Goal: Find specific page/section: Find specific page/section

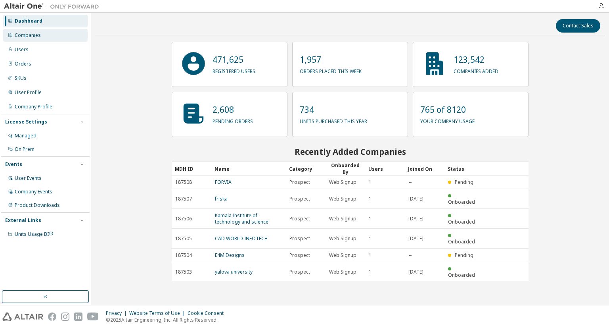
click at [36, 38] on div "Companies" at bounding box center [28, 35] width 26 height 6
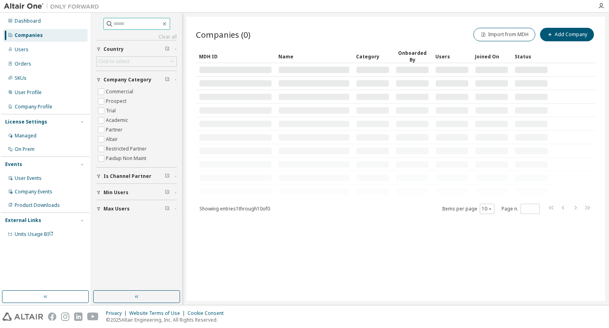
click at [144, 24] on input "text" at bounding box center [137, 24] width 48 height 8
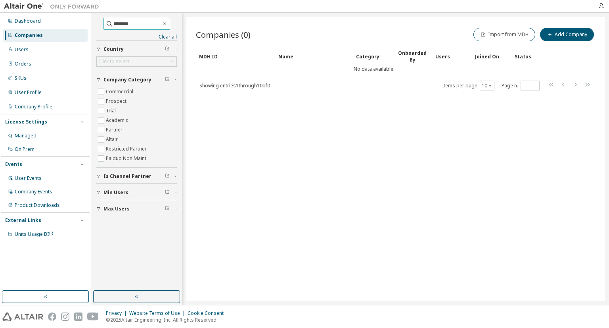
type input "********"
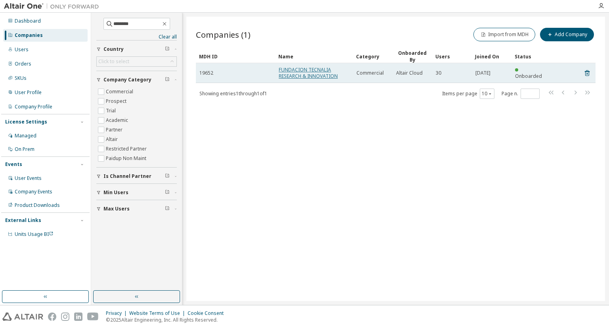
click at [311, 77] on link "FUNDACION TECNALIA RESEARCH & INNOVATION" at bounding box center [308, 72] width 59 height 13
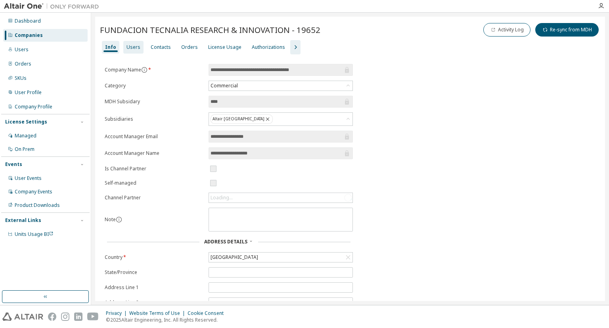
click at [135, 49] on div "Users" at bounding box center [133, 47] width 14 height 6
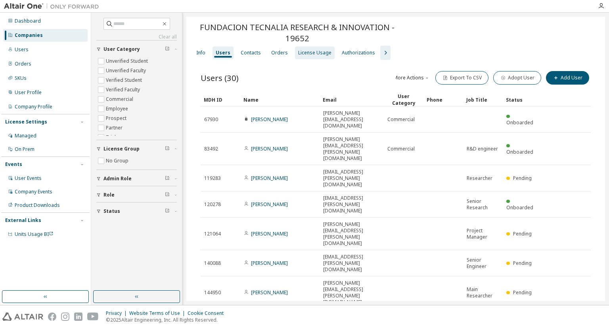
click at [314, 53] on div "License Usage" at bounding box center [314, 53] width 33 height 6
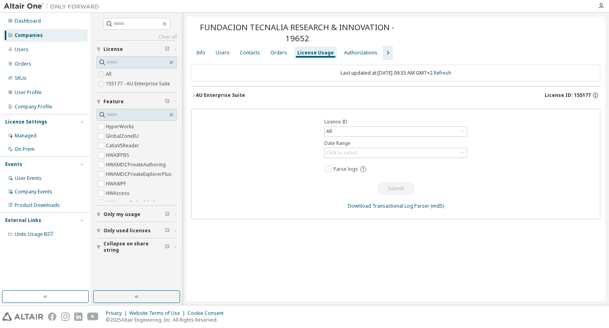
click at [228, 90] on button "AU Enterprise Suite License ID: 155177" at bounding box center [395, 94] width 409 height 17
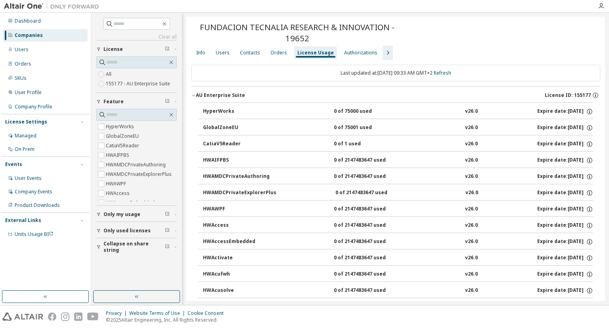
click at [119, 214] on span "Only my usage" at bounding box center [121, 214] width 37 height 6
click at [122, 226] on button "Only used licenses" at bounding box center [136, 230] width 80 height 17
click at [123, 242] on span "Collapse on share string" at bounding box center [133, 246] width 61 height 13
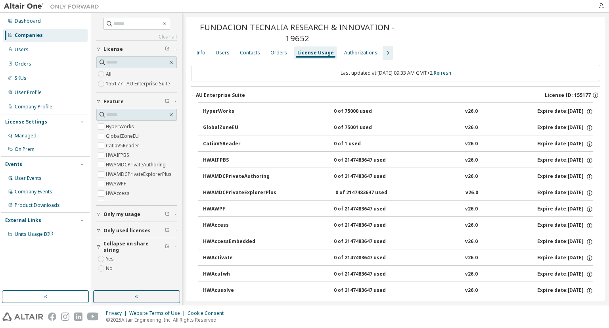
click at [123, 242] on span "Collapse on share string" at bounding box center [133, 246] width 61 height 13
click at [274, 51] on div "Orders" at bounding box center [278, 53] width 17 height 6
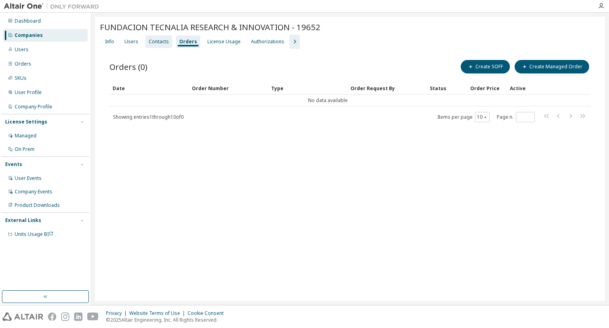
click at [164, 42] on div "Contacts" at bounding box center [159, 41] width 20 height 6
